Goal: Information Seeking & Learning: Learn about a topic

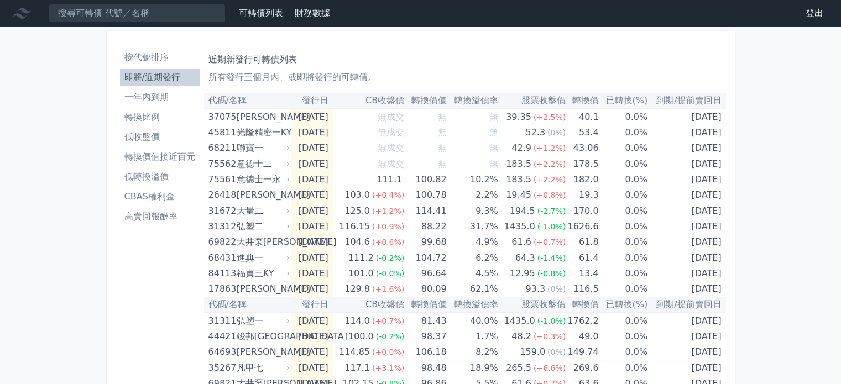
click at [156, 53] on li "按代號排序" at bounding box center [160, 57] width 80 height 13
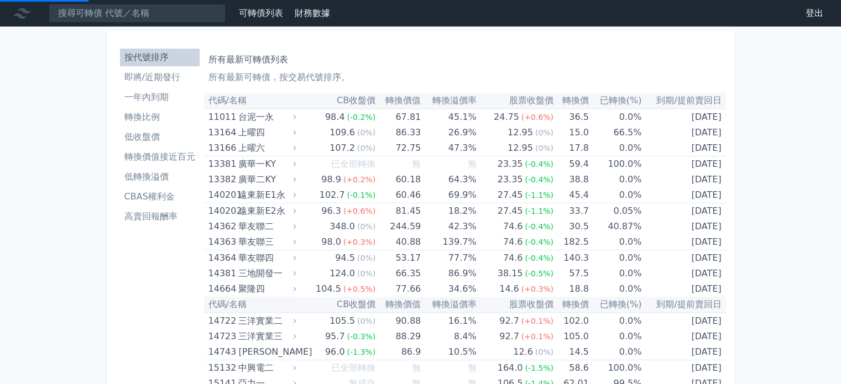
click at [167, 76] on li "即將/近期發行" at bounding box center [160, 77] width 80 height 13
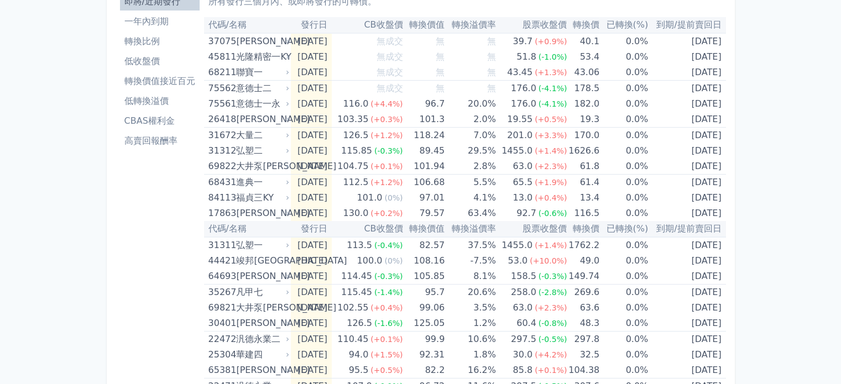
scroll to position [77, 0]
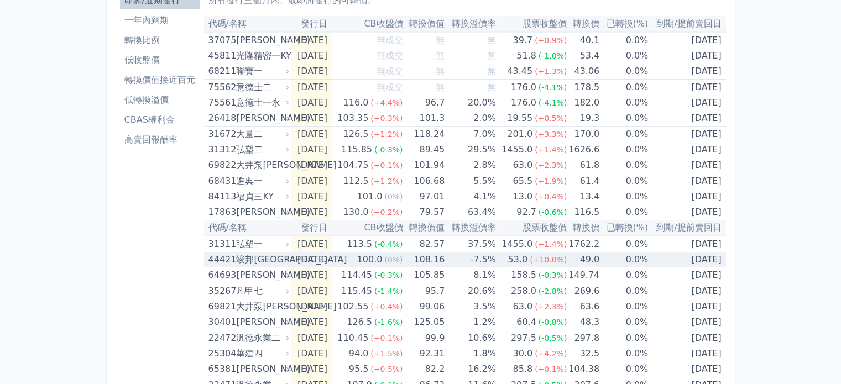
click at [247, 262] on div "竣邦[GEOGRAPHIC_DATA]" at bounding box center [261, 259] width 51 height 15
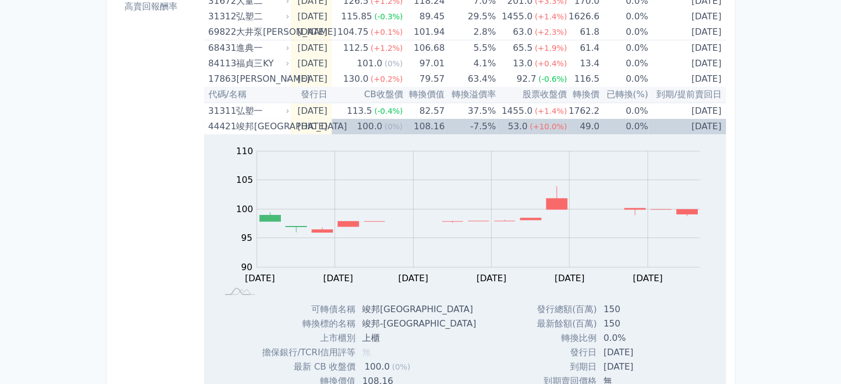
scroll to position [204, 0]
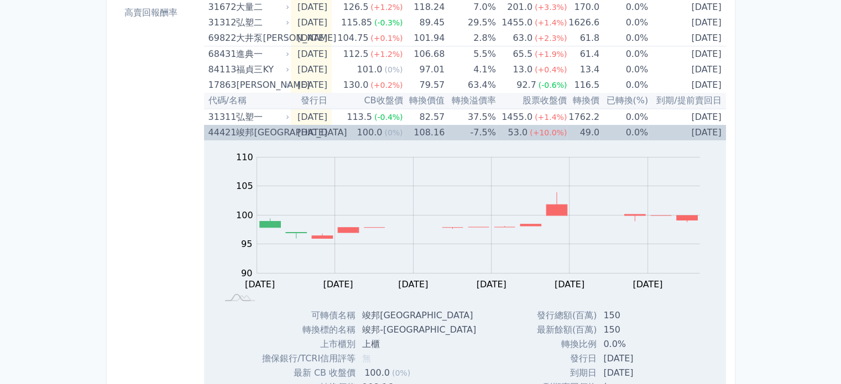
click at [305, 133] on td "[DATE]" at bounding box center [311, 132] width 41 height 15
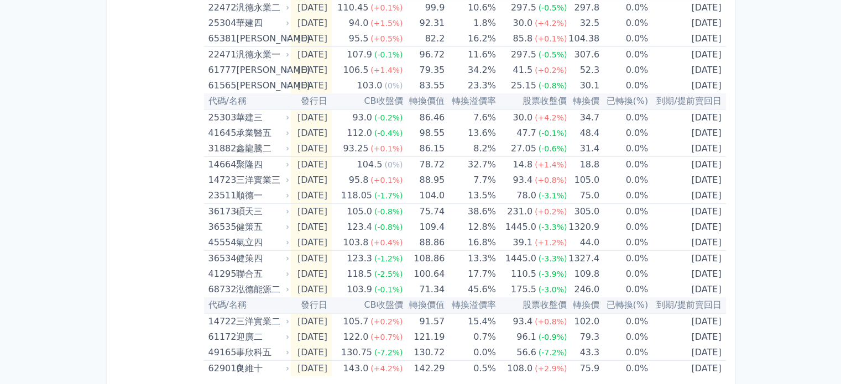
scroll to position [415, 0]
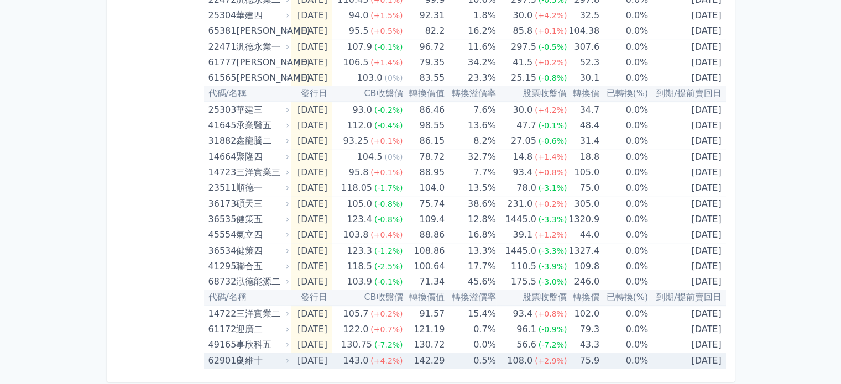
click at [564, 360] on span "(+2.9%)" at bounding box center [551, 361] width 32 height 9
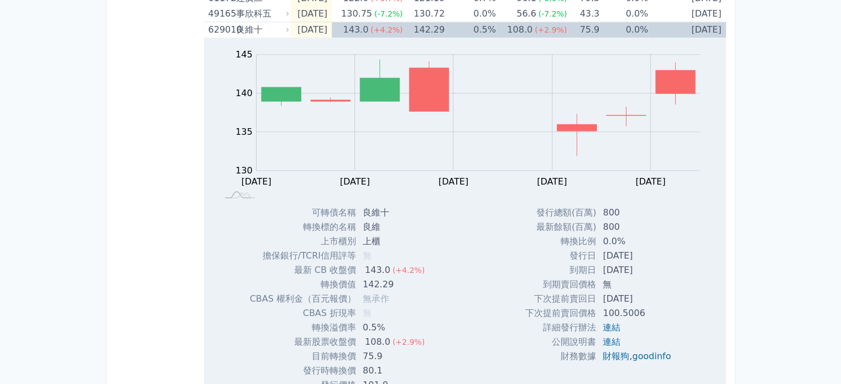
scroll to position [775, 0]
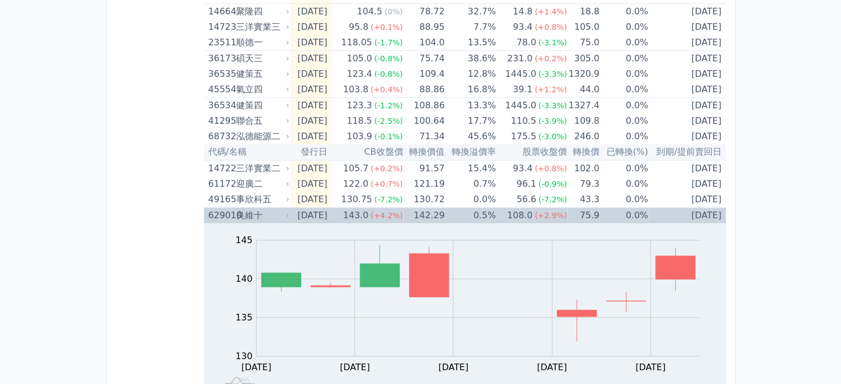
click at [332, 212] on td "[DATE]" at bounding box center [311, 216] width 41 height 16
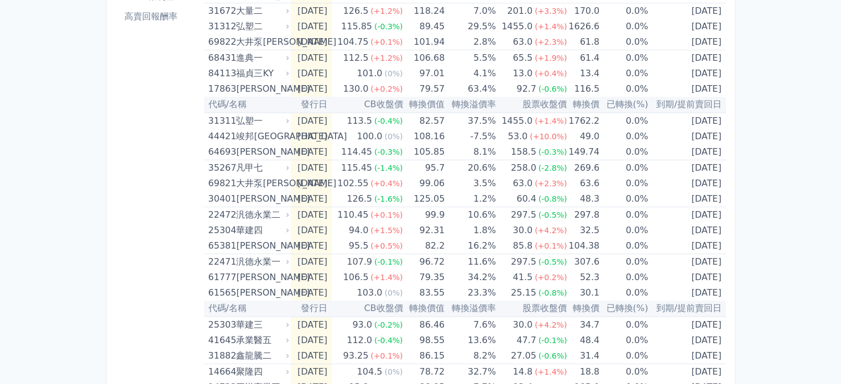
scroll to position [0, 0]
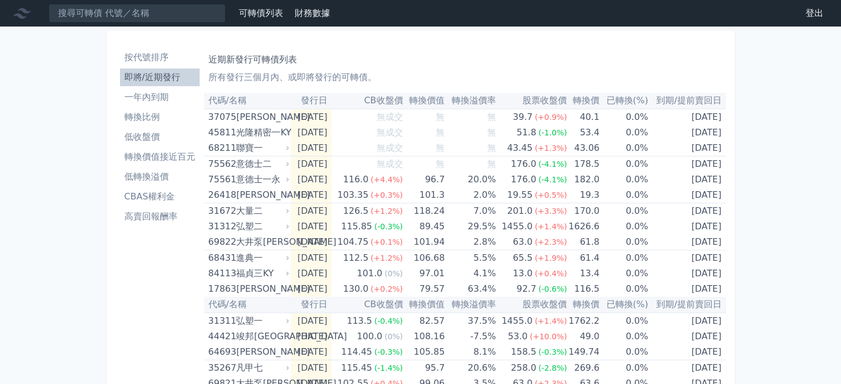
click at [150, 55] on li "按代號排序" at bounding box center [160, 57] width 80 height 13
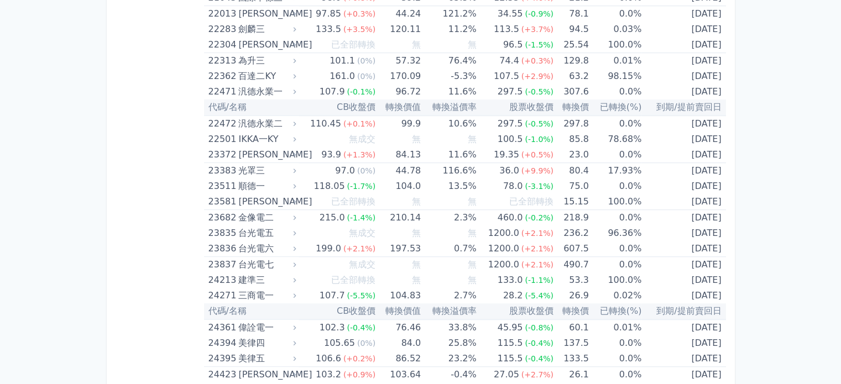
scroll to position [818, 0]
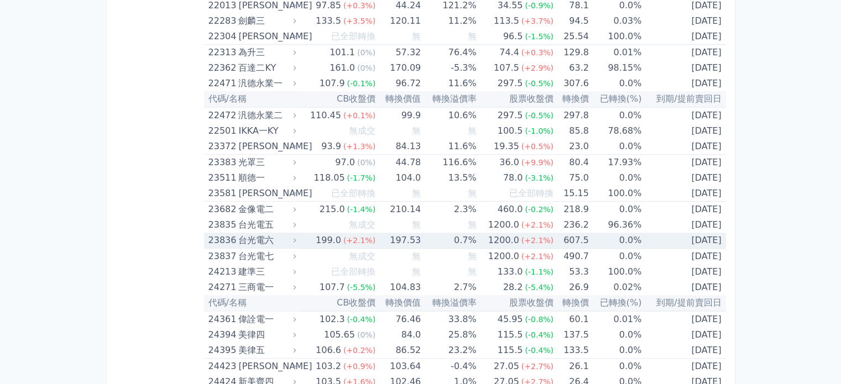
click at [548, 238] on span "(+2.1%)" at bounding box center [538, 240] width 32 height 9
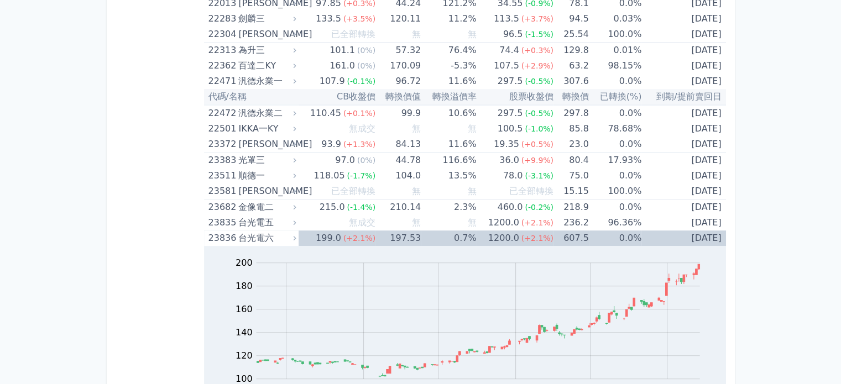
scroll to position [829, 0]
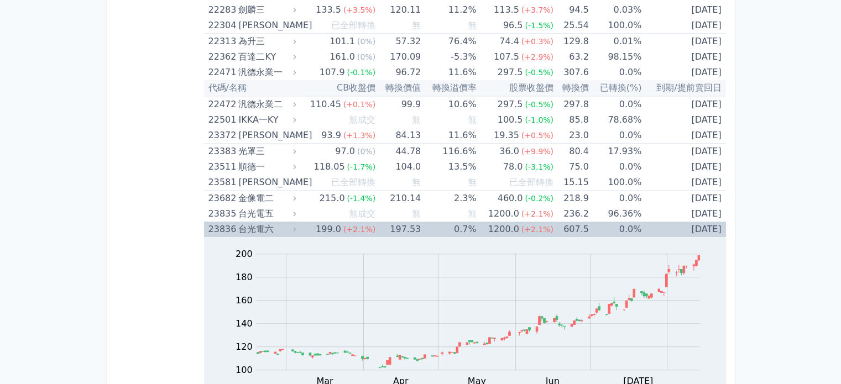
click at [319, 226] on div "199.0" at bounding box center [329, 229] width 30 height 15
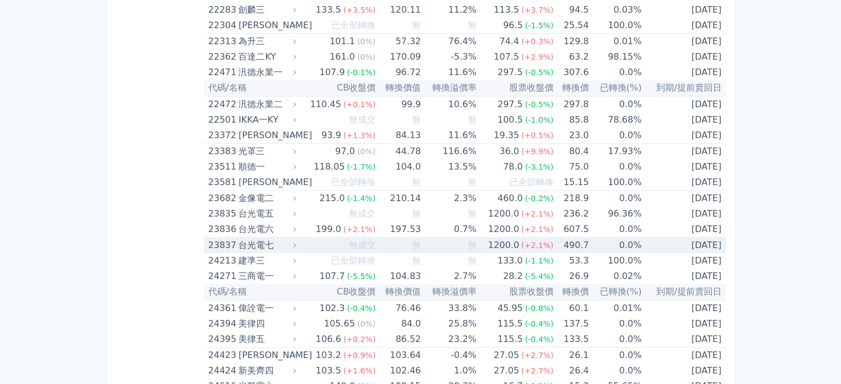
click at [304, 242] on td "無成交" at bounding box center [337, 246] width 77 height 16
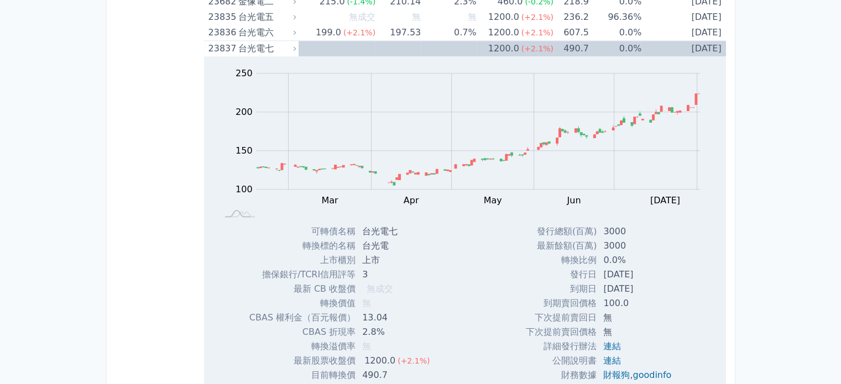
scroll to position [1008, 0]
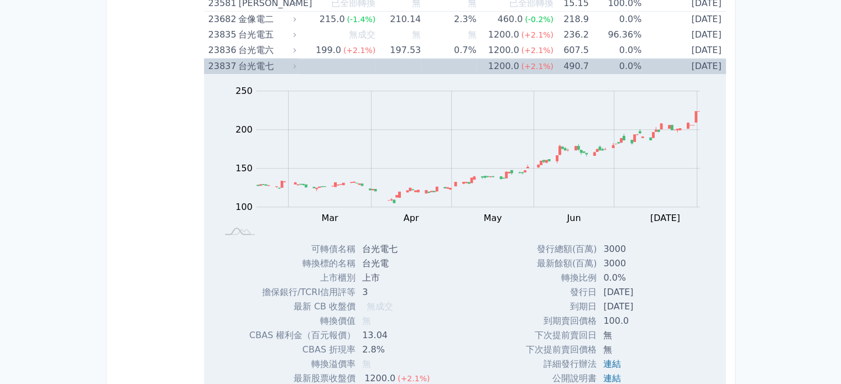
click at [282, 66] on div "台光電七" at bounding box center [265, 66] width 55 height 15
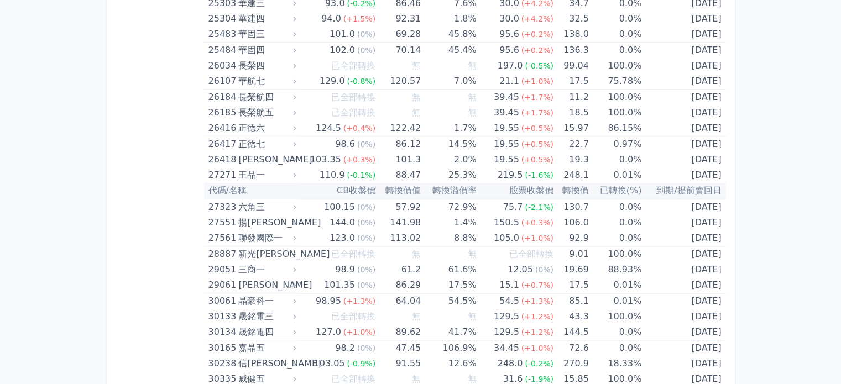
scroll to position [1364, 0]
